Goal: Register for event/course

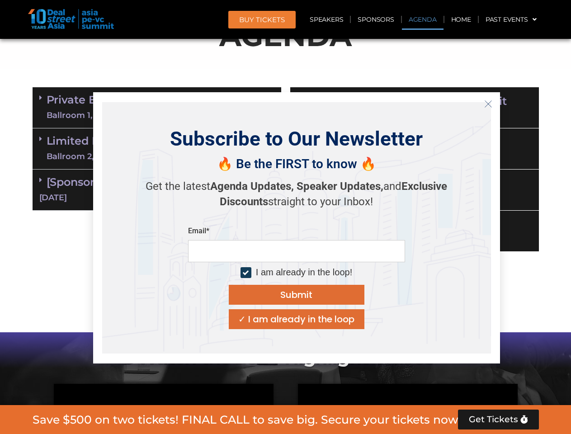
scroll to position [512, 0]
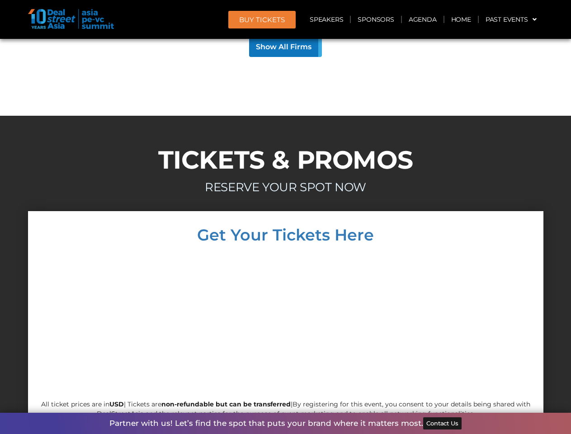
scroll to position [8675, 0]
